Goal: Information Seeking & Learning: Find specific page/section

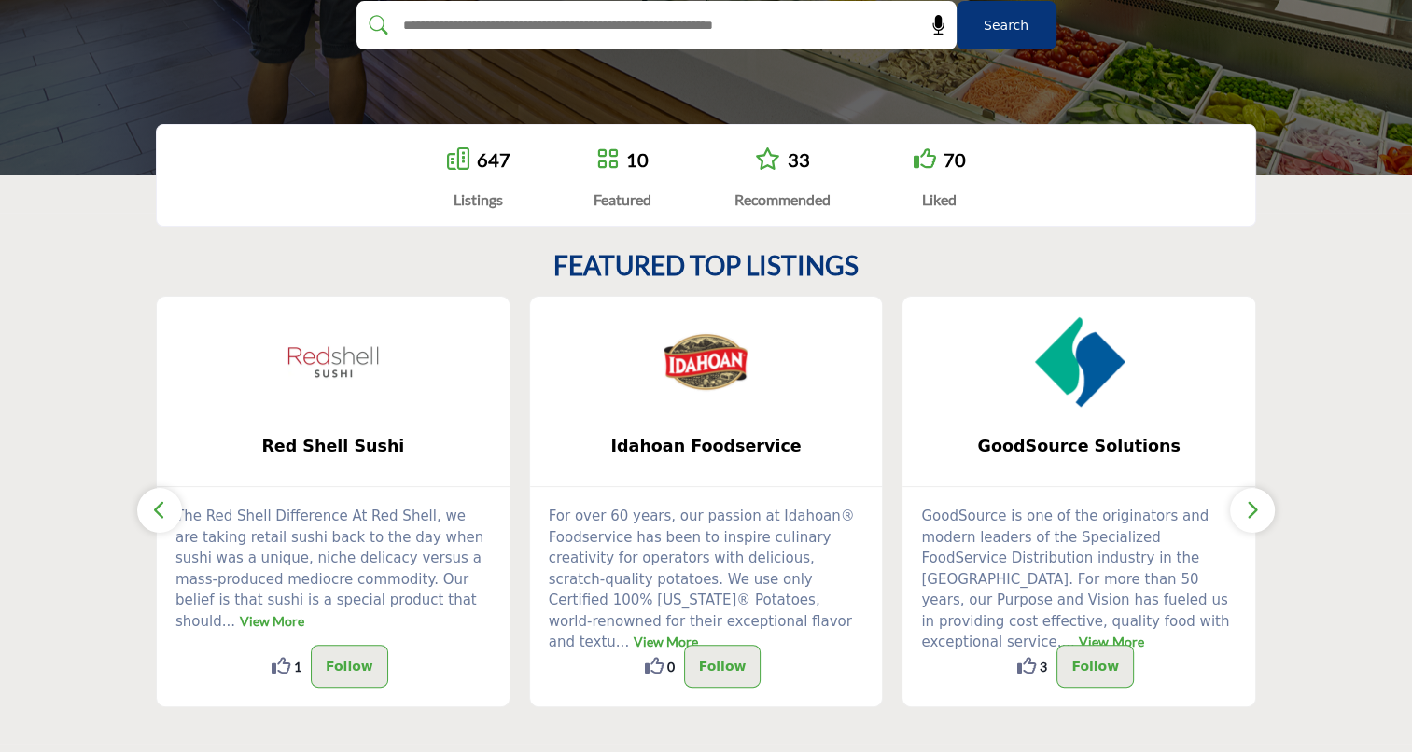
scroll to position [373, 0]
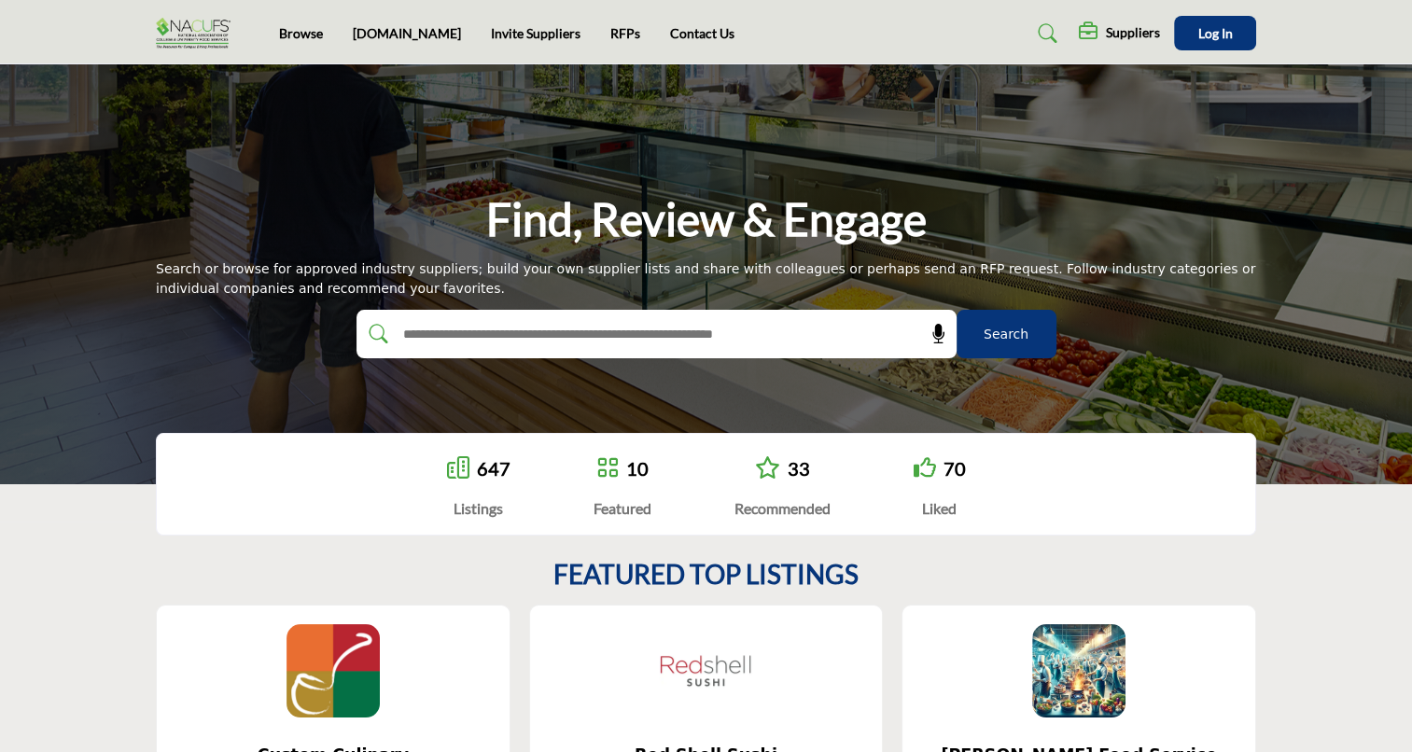
scroll to position [187, 0]
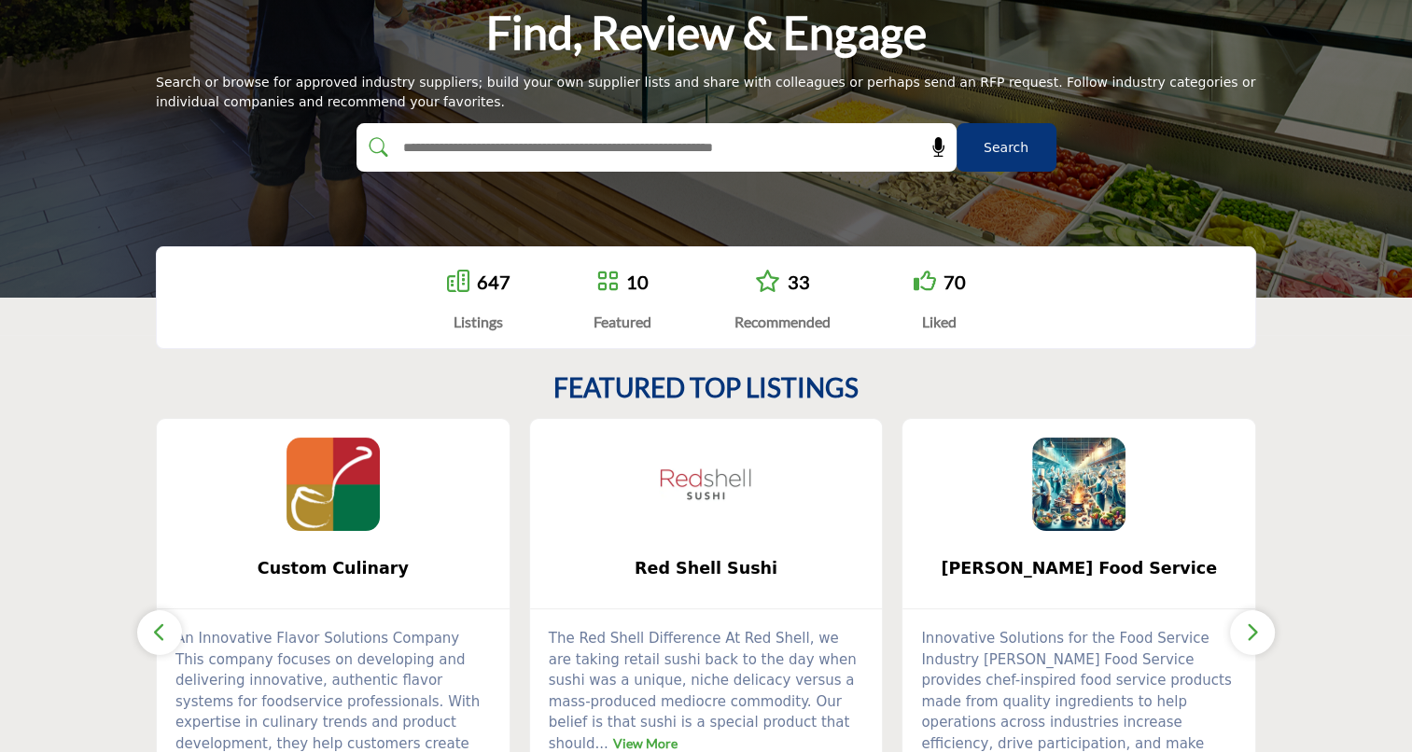
click at [770, 147] on input "text" at bounding box center [616, 147] width 445 height 28
type input "**********"
click at [957, 123] on button "Search" at bounding box center [1007, 147] width 100 height 49
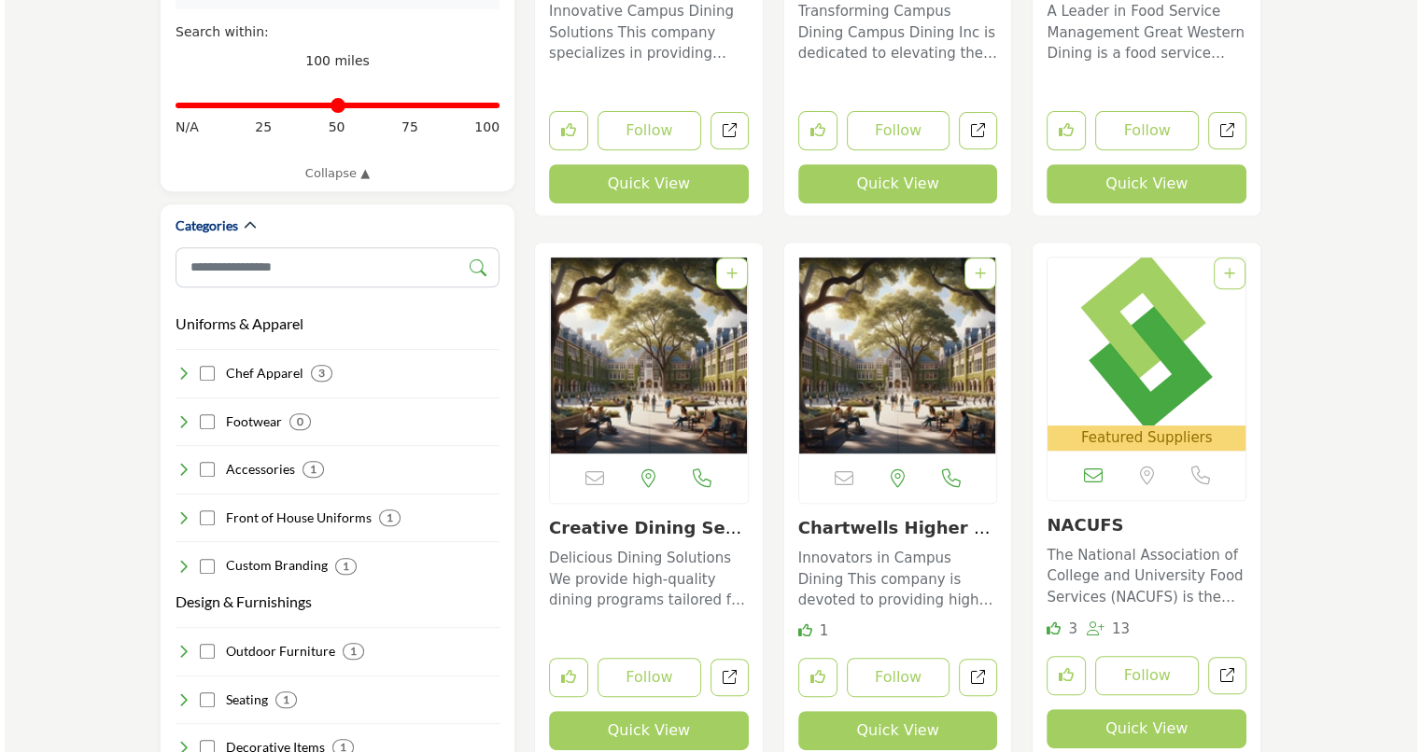
scroll to position [840, 0]
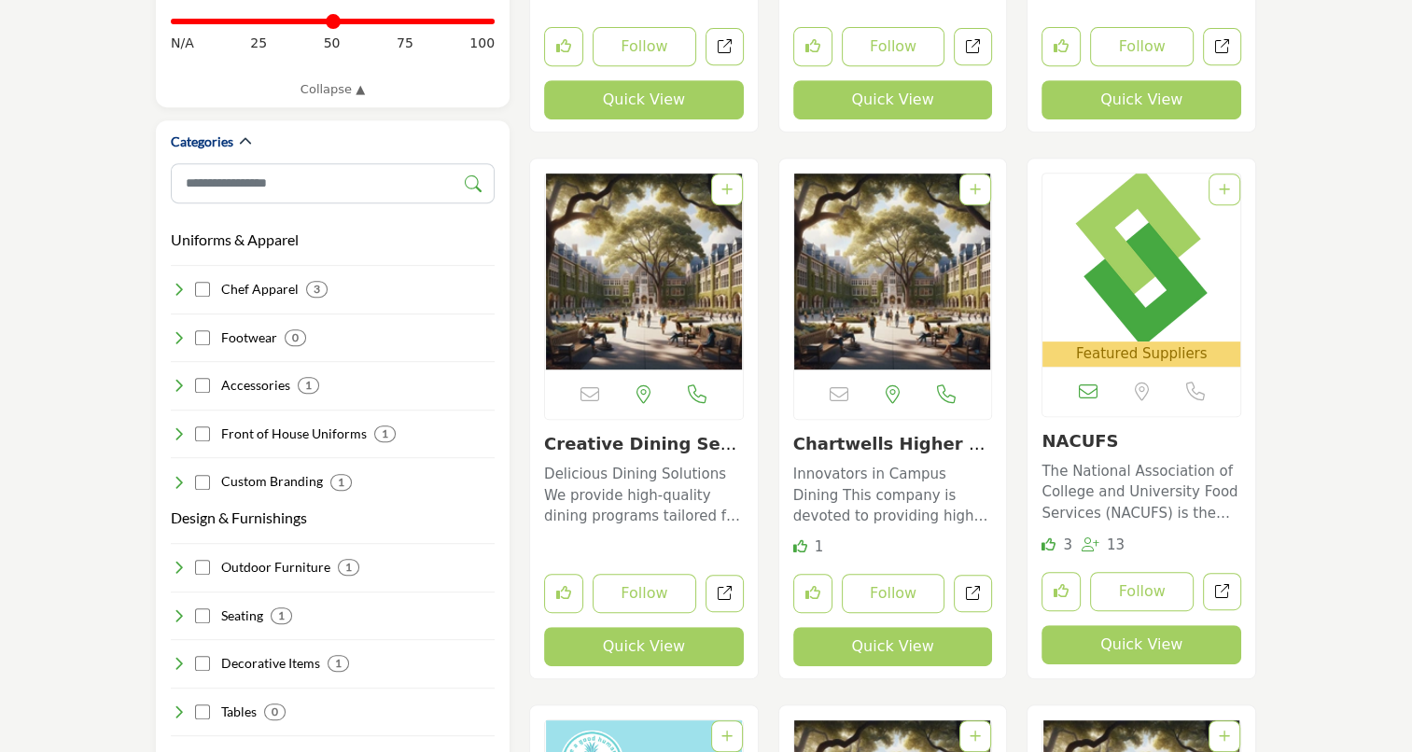
click at [1120, 648] on button "Quick View" at bounding box center [1142, 644] width 200 height 39
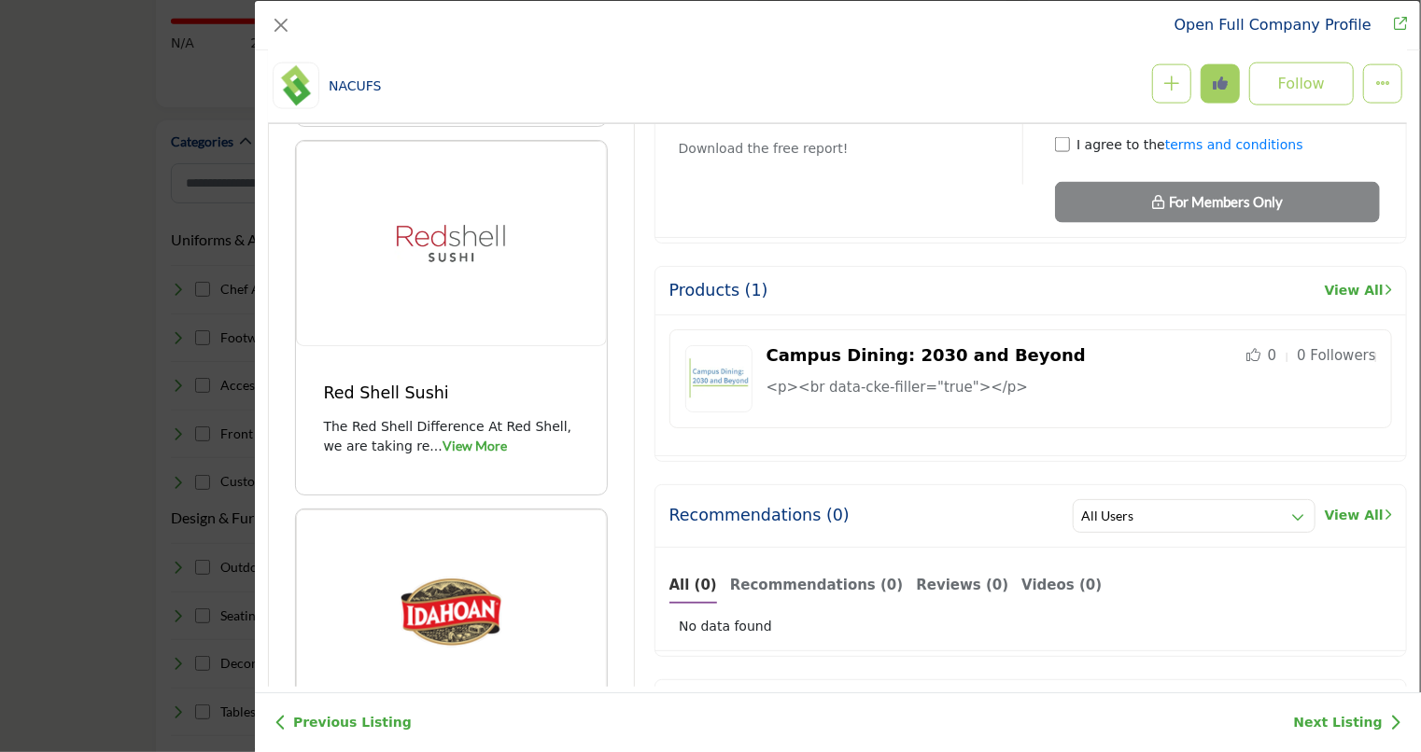
scroll to position [1381, 0]
